Goal: Transaction & Acquisition: Obtain resource

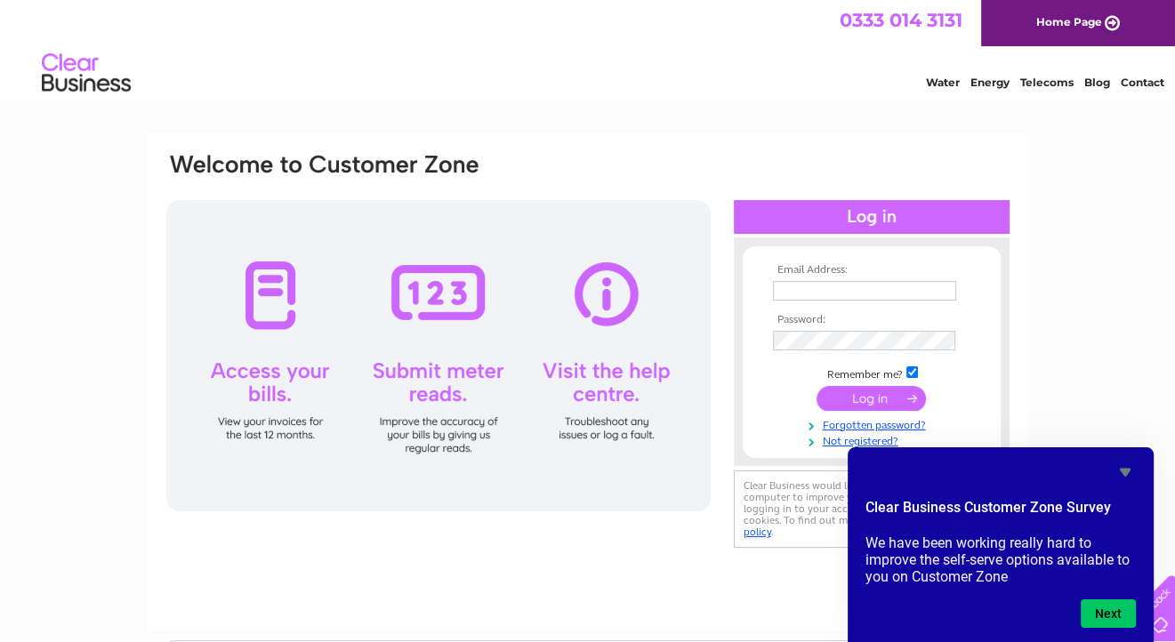
type input "[EMAIL_ADDRESS][DOMAIN_NAME]"
click at [877, 409] on input "submit" at bounding box center [870, 398] width 109 height 25
click at [1127, 466] on icon "Hide survey" at bounding box center [1124, 471] width 21 height 21
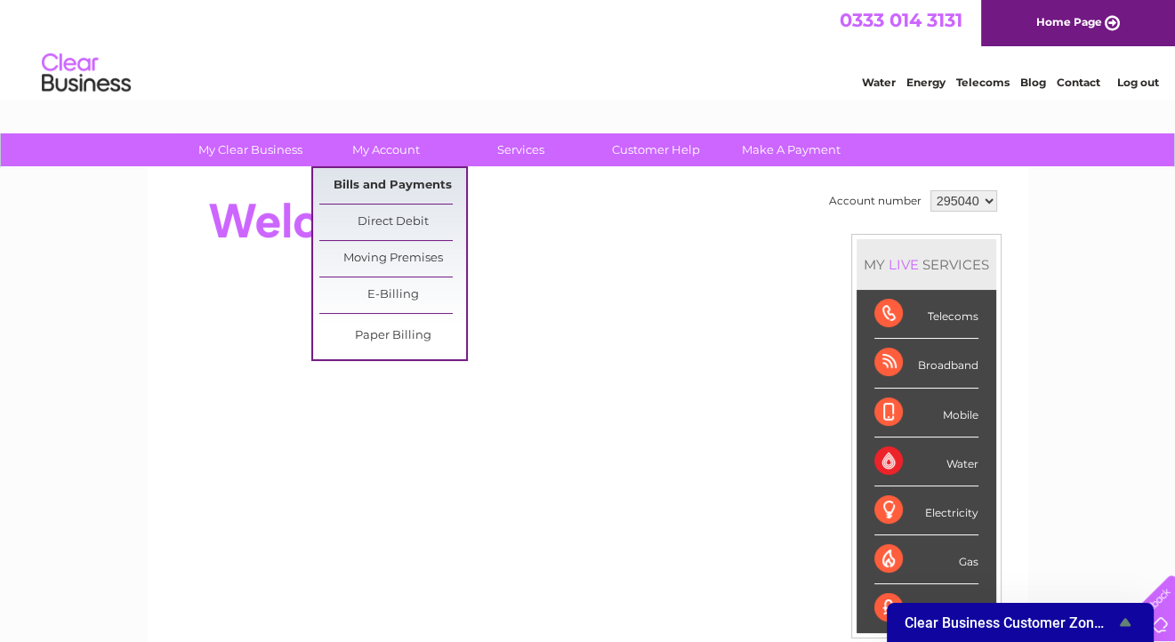
click at [398, 178] on link "Bills and Payments" at bounding box center [392, 186] width 147 height 36
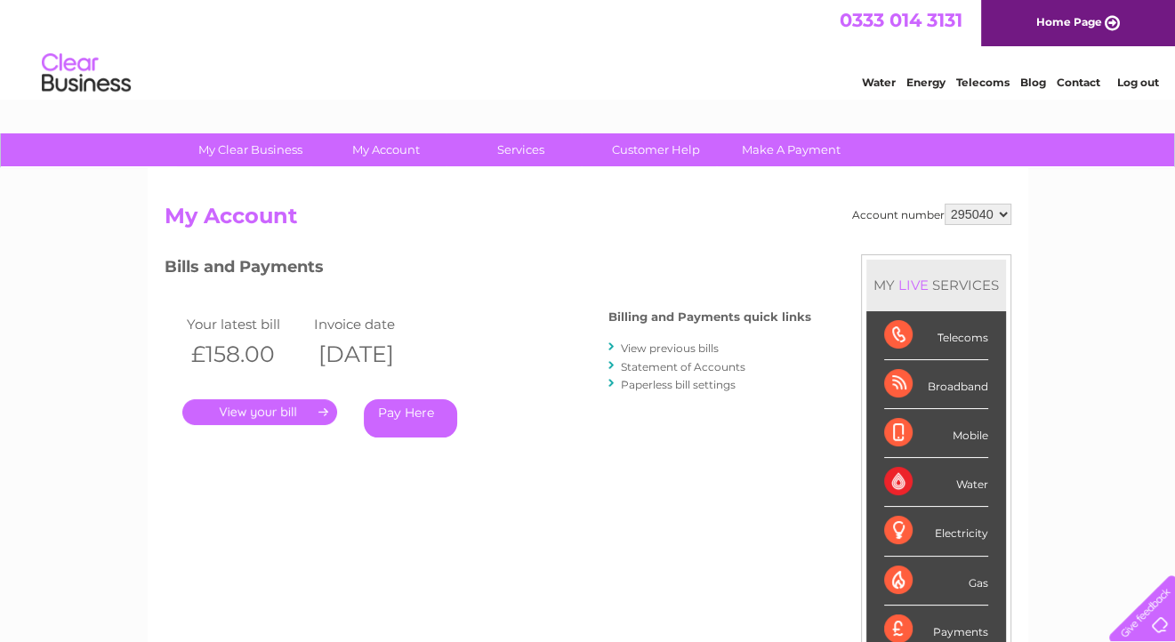
click at [702, 346] on link "View previous bills" at bounding box center [670, 347] width 98 height 13
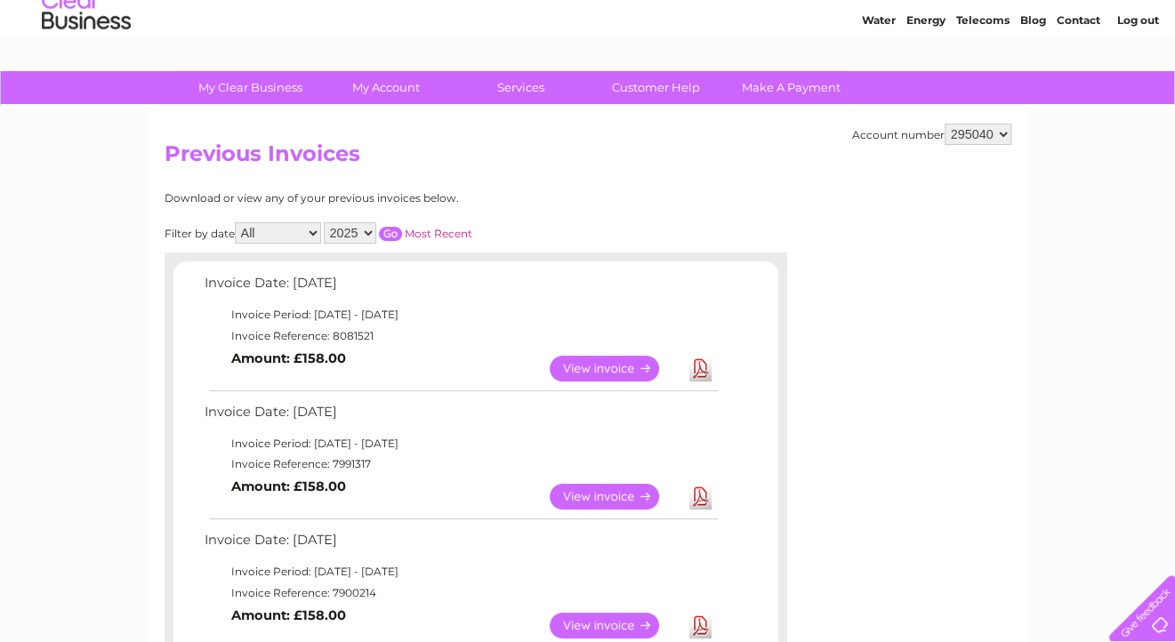
scroll to position [89, 0]
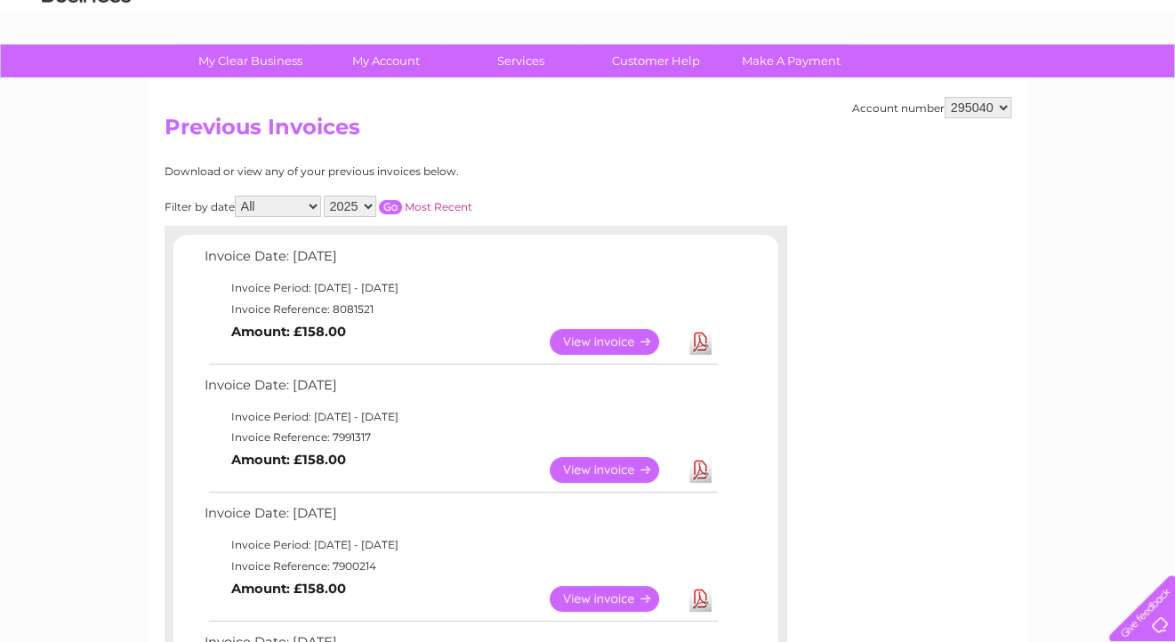
click at [707, 471] on link "Download" at bounding box center [700, 470] width 22 height 26
